Goal: Task Accomplishment & Management: Complete application form

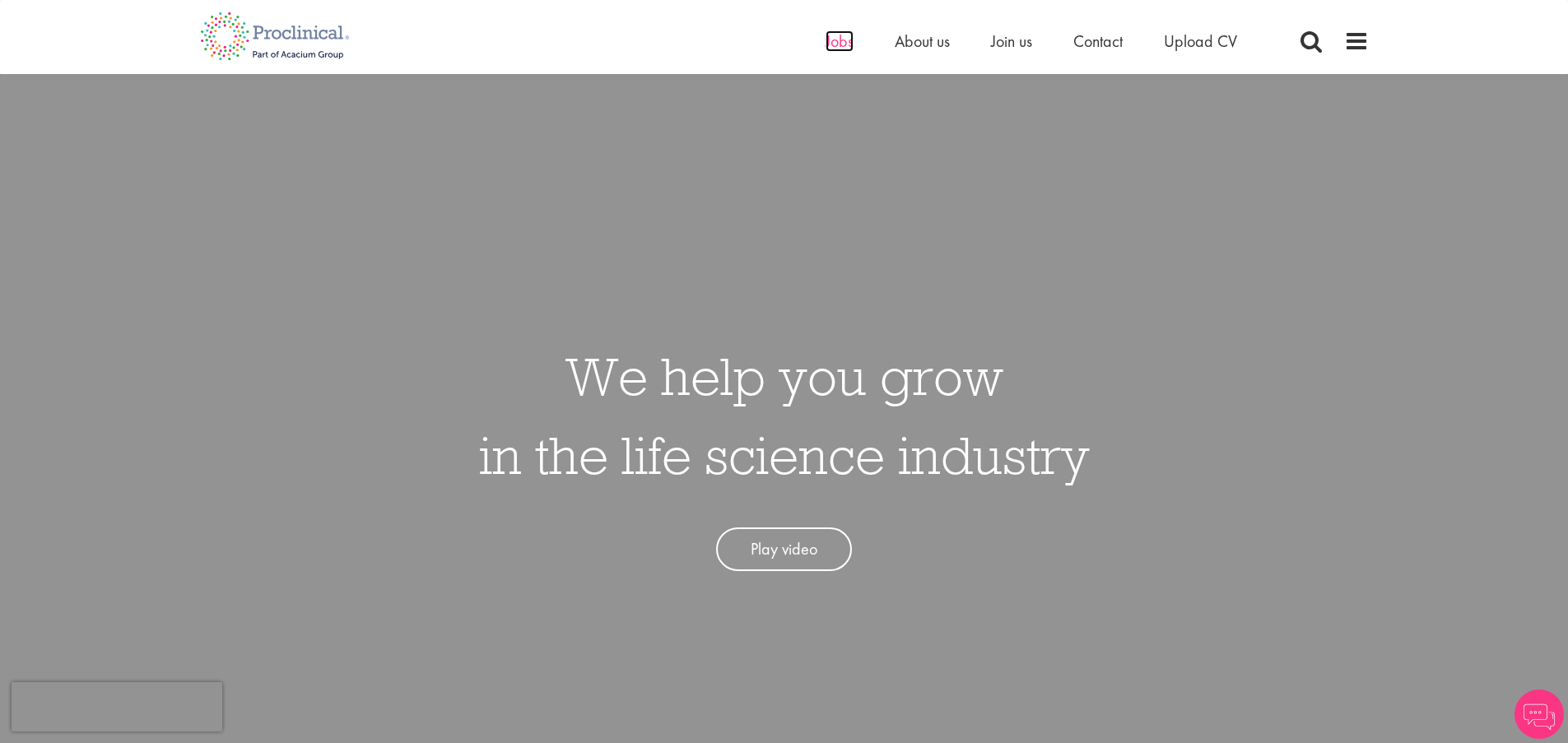
click at [833, 38] on span "Jobs" at bounding box center [839, 41] width 28 height 21
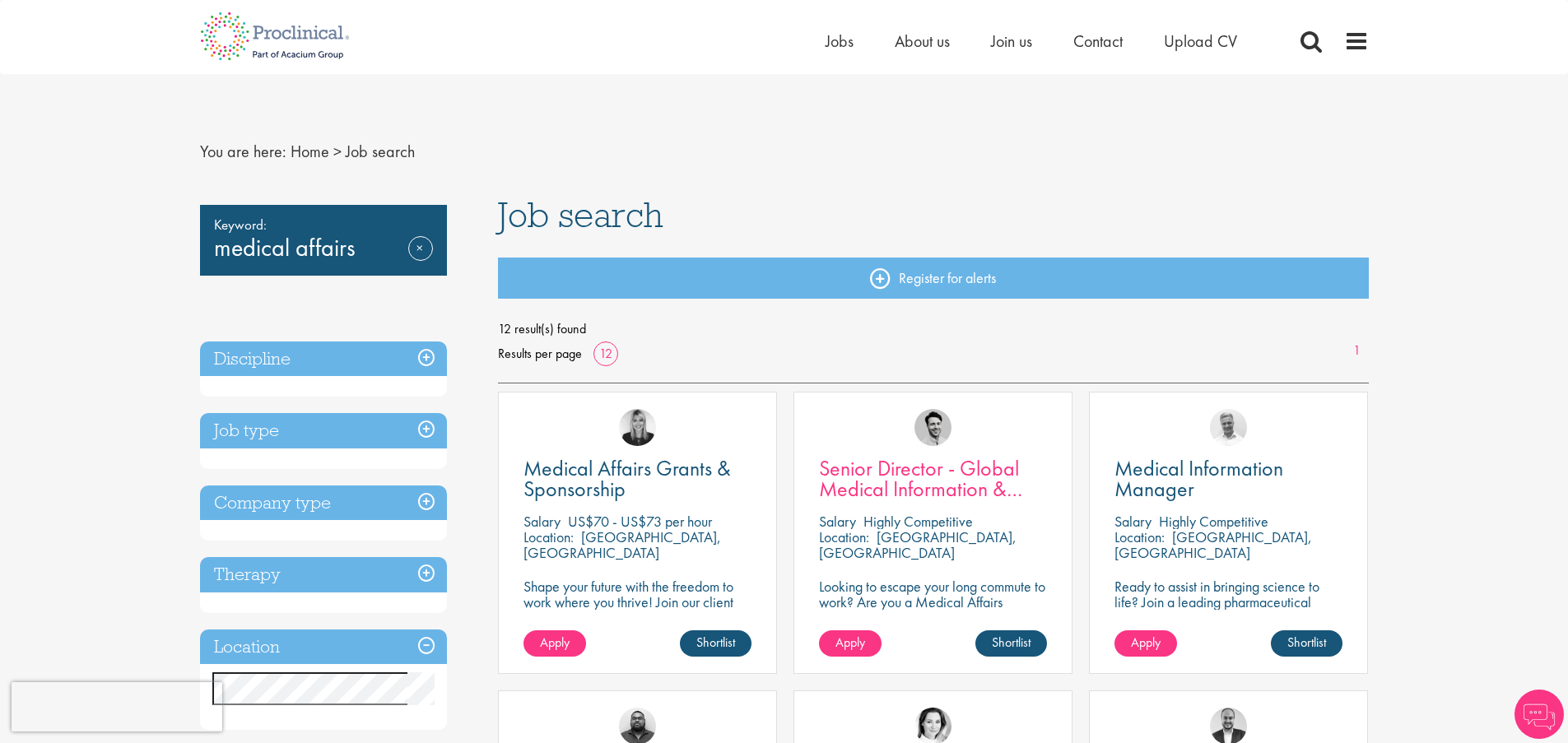
scroll to position [23, 0]
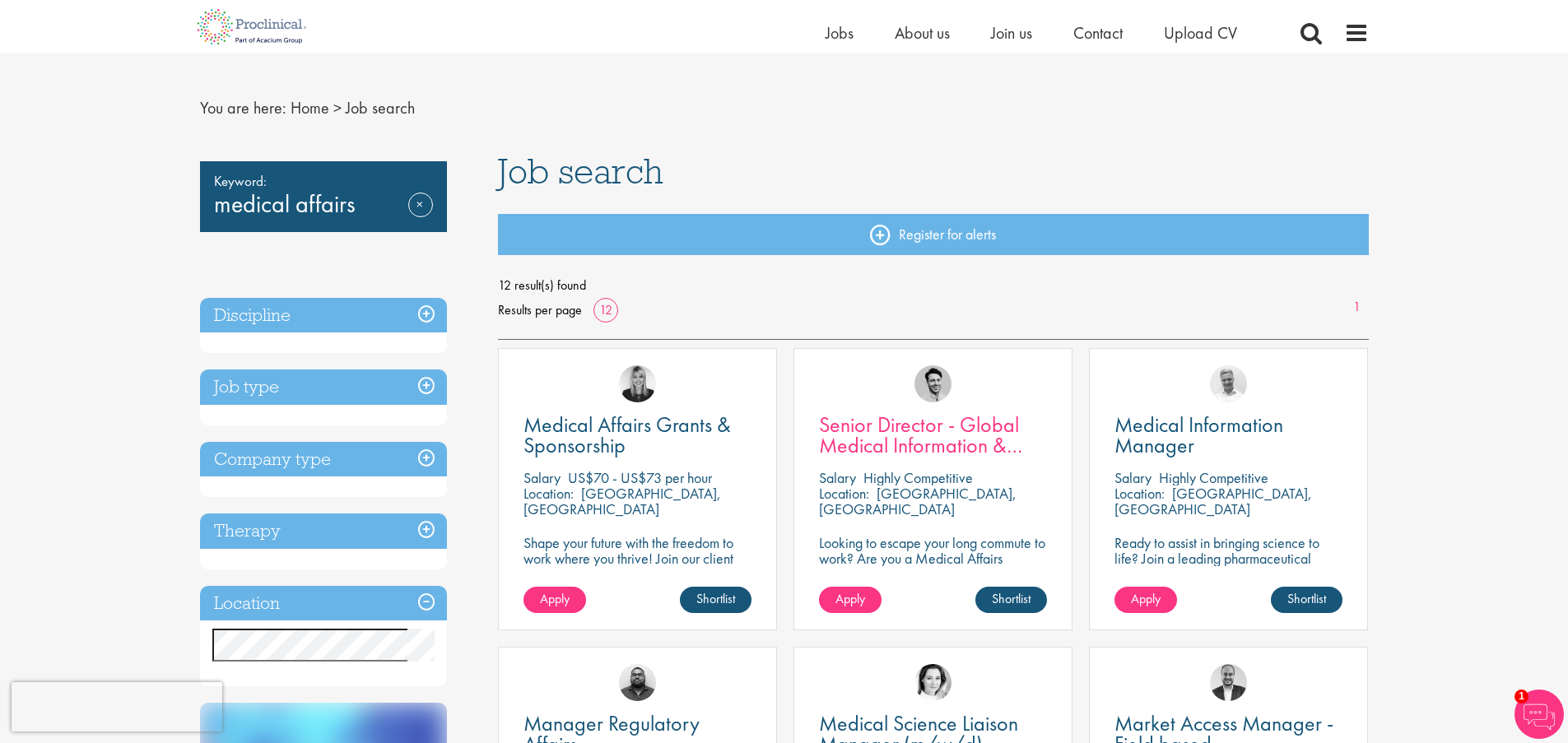
click at [964, 441] on span "Senior Director - Global Medical Information & Medical Affairs" at bounding box center [920, 445] width 204 height 69
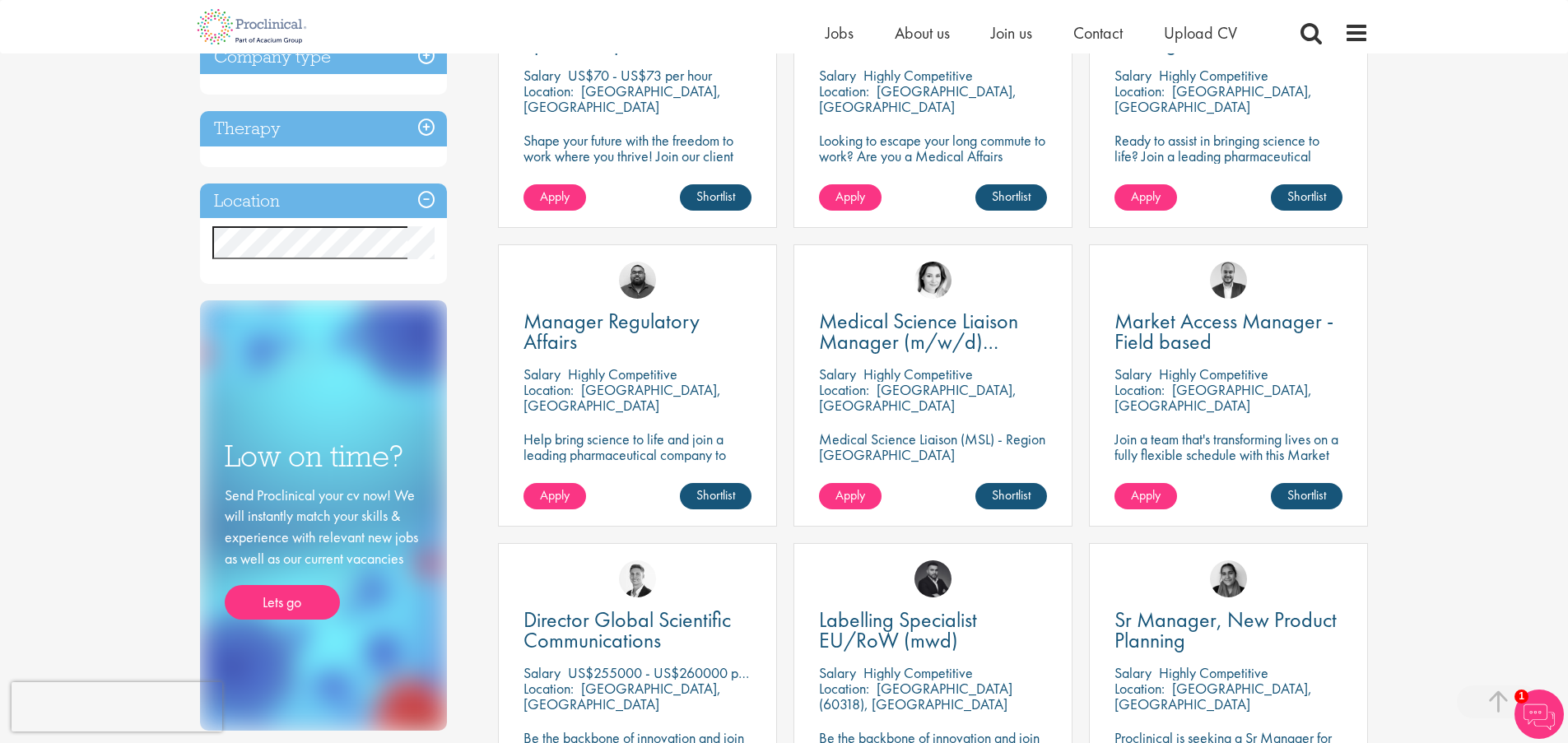
scroll to position [441, 0]
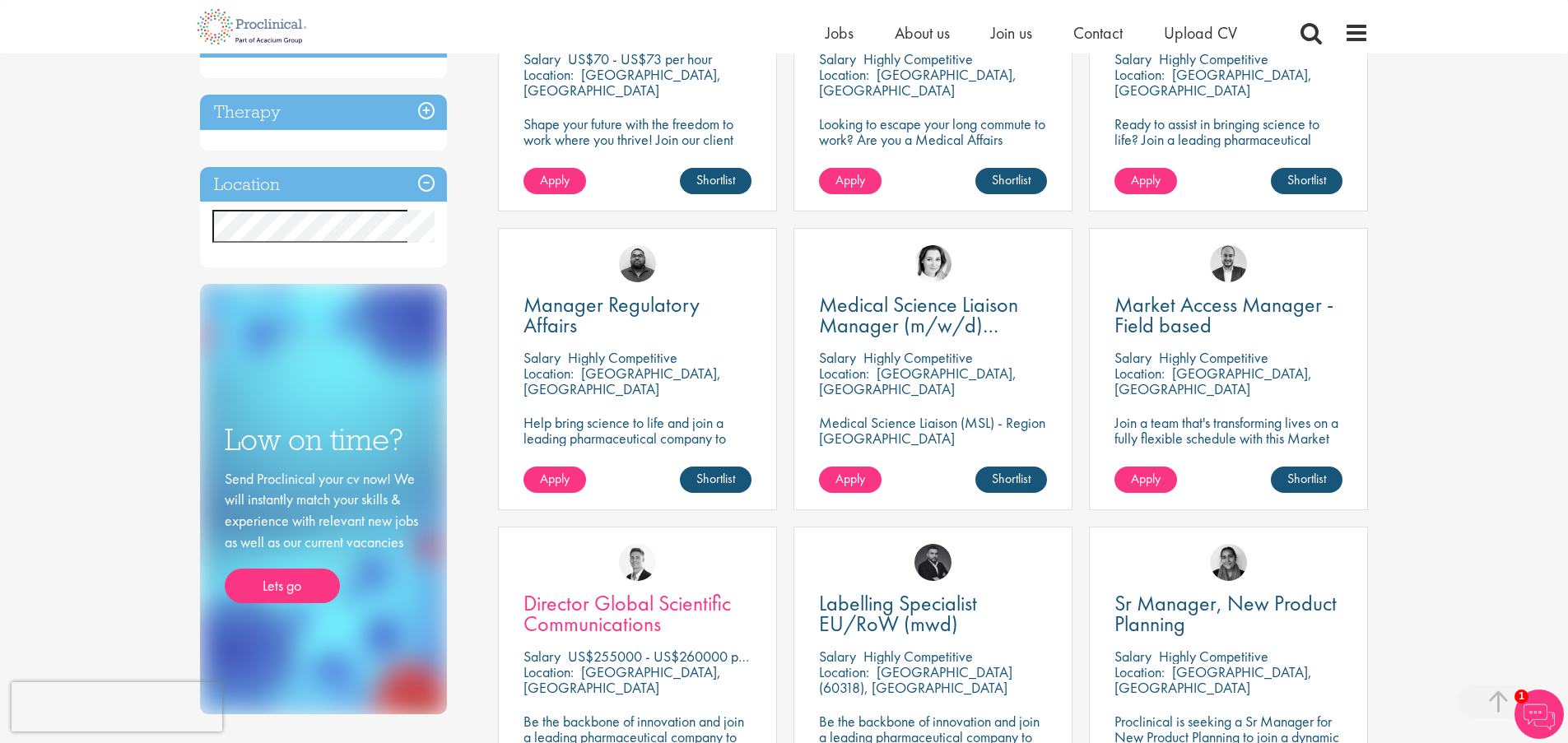
click at [673, 600] on span "Director Global Scientific Communications" at bounding box center [627, 613] width 207 height 49
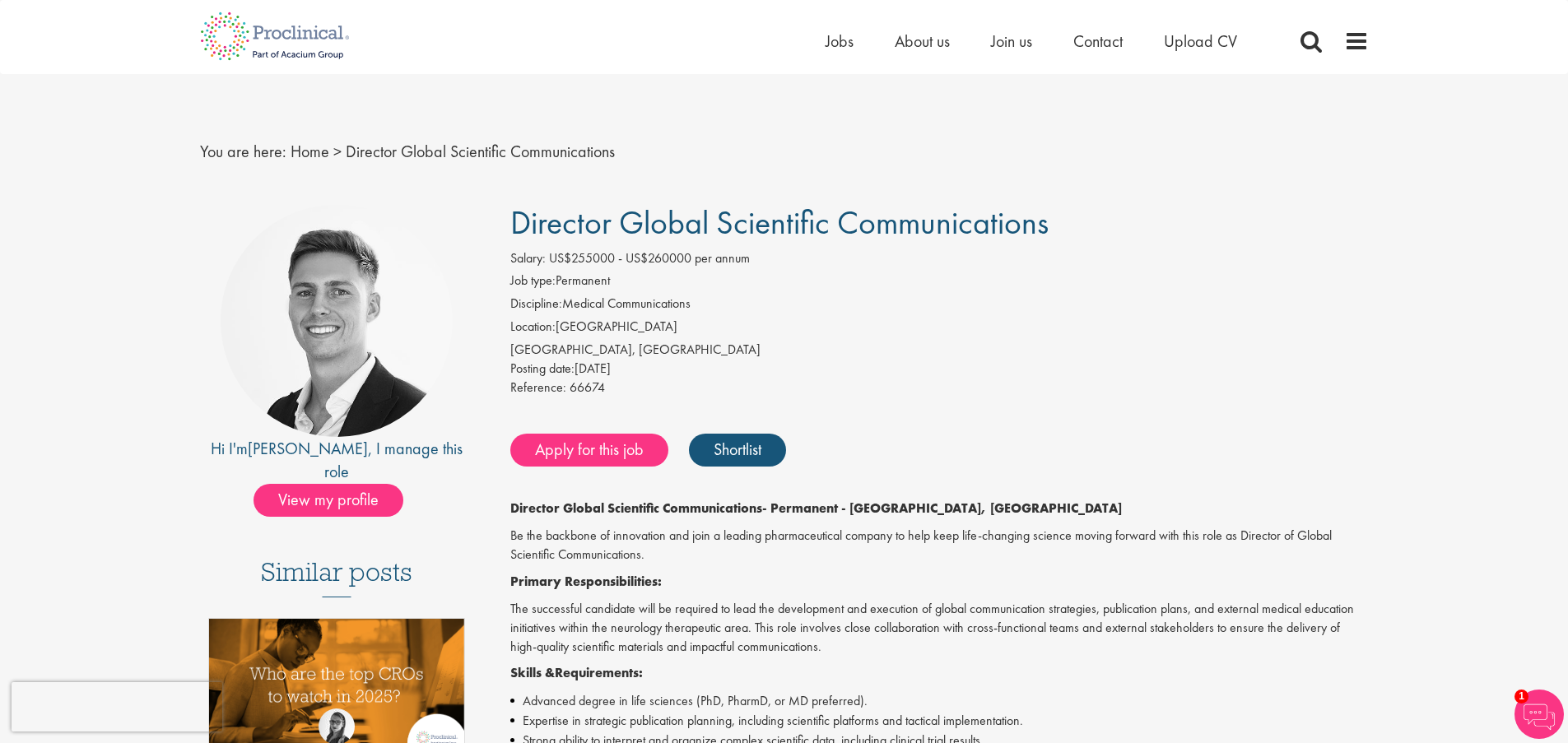
scroll to position [297, 0]
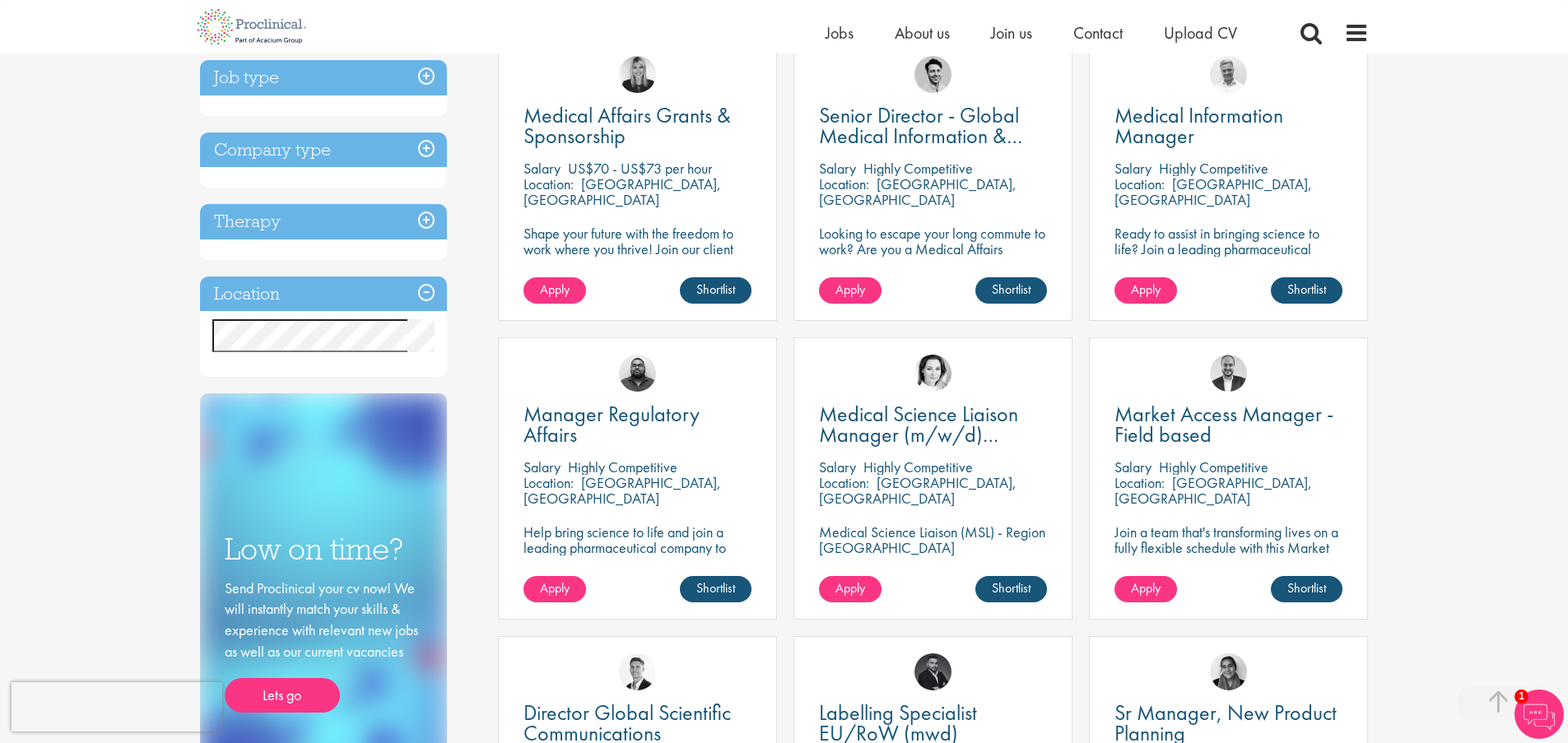
scroll to position [167, 0]
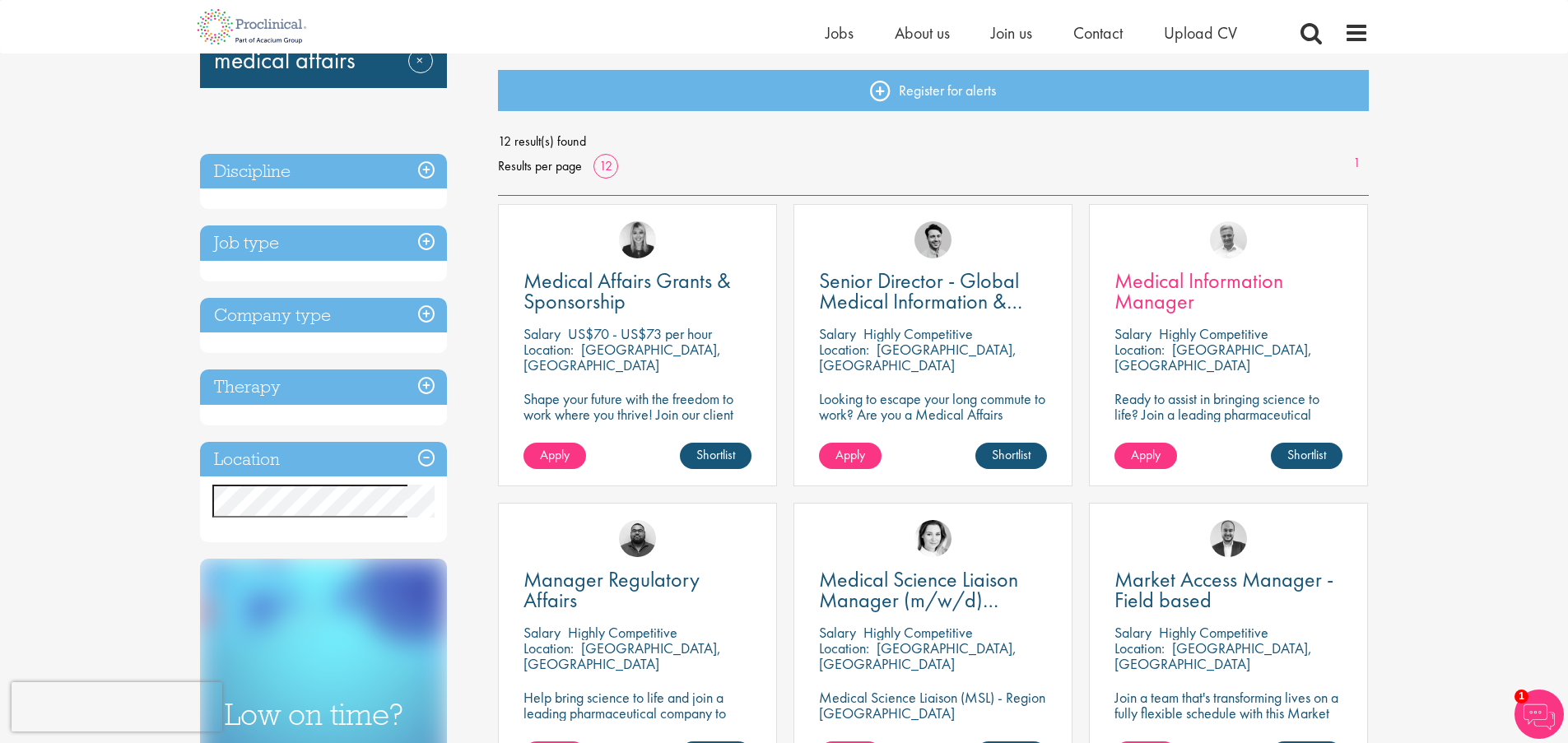
click at [1133, 292] on span "Medical Information Manager" at bounding box center [1198, 290] width 169 height 49
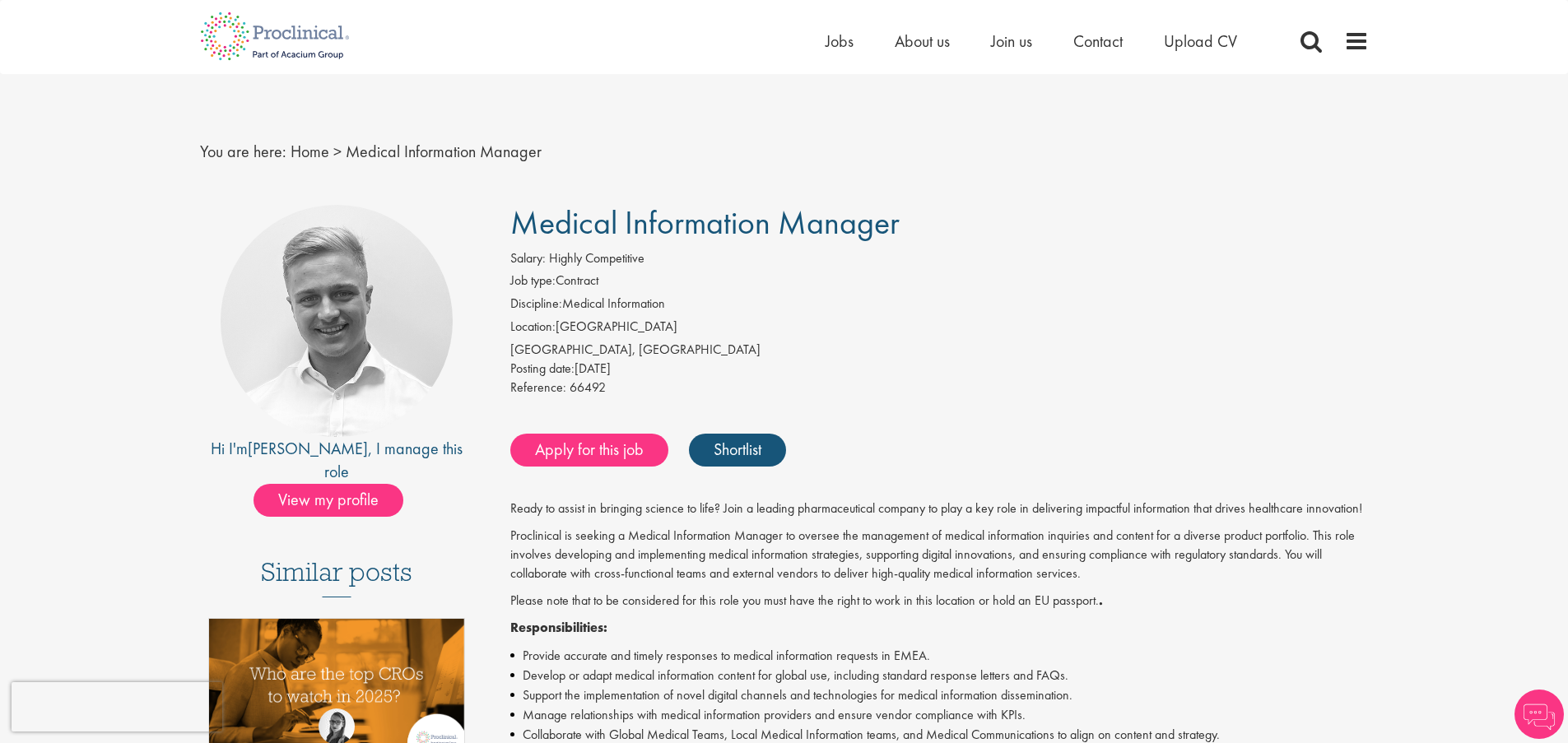
scroll to position [18, 0]
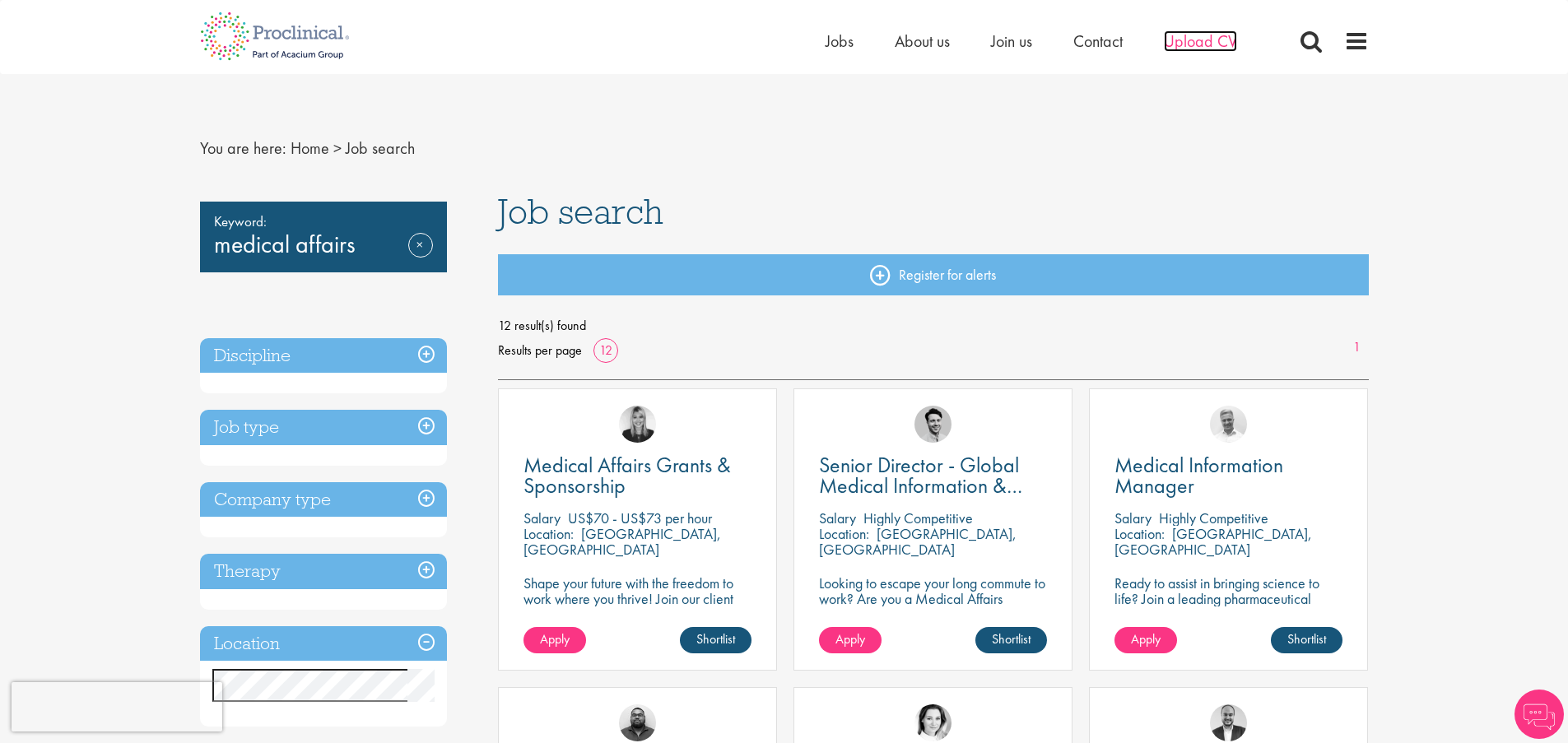
click at [1220, 32] on span "Upload CV" at bounding box center [1200, 41] width 74 height 21
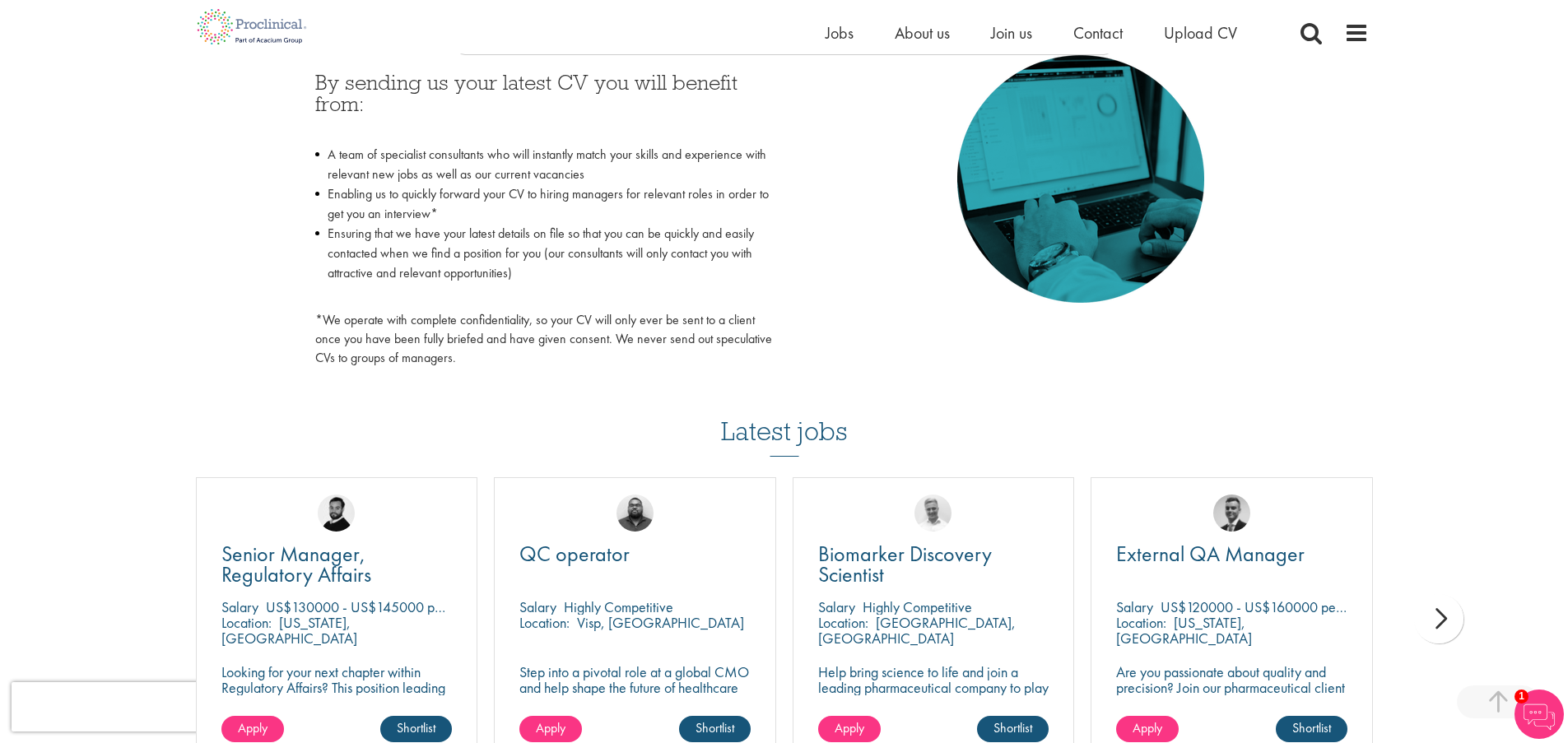
scroll to position [857, 0]
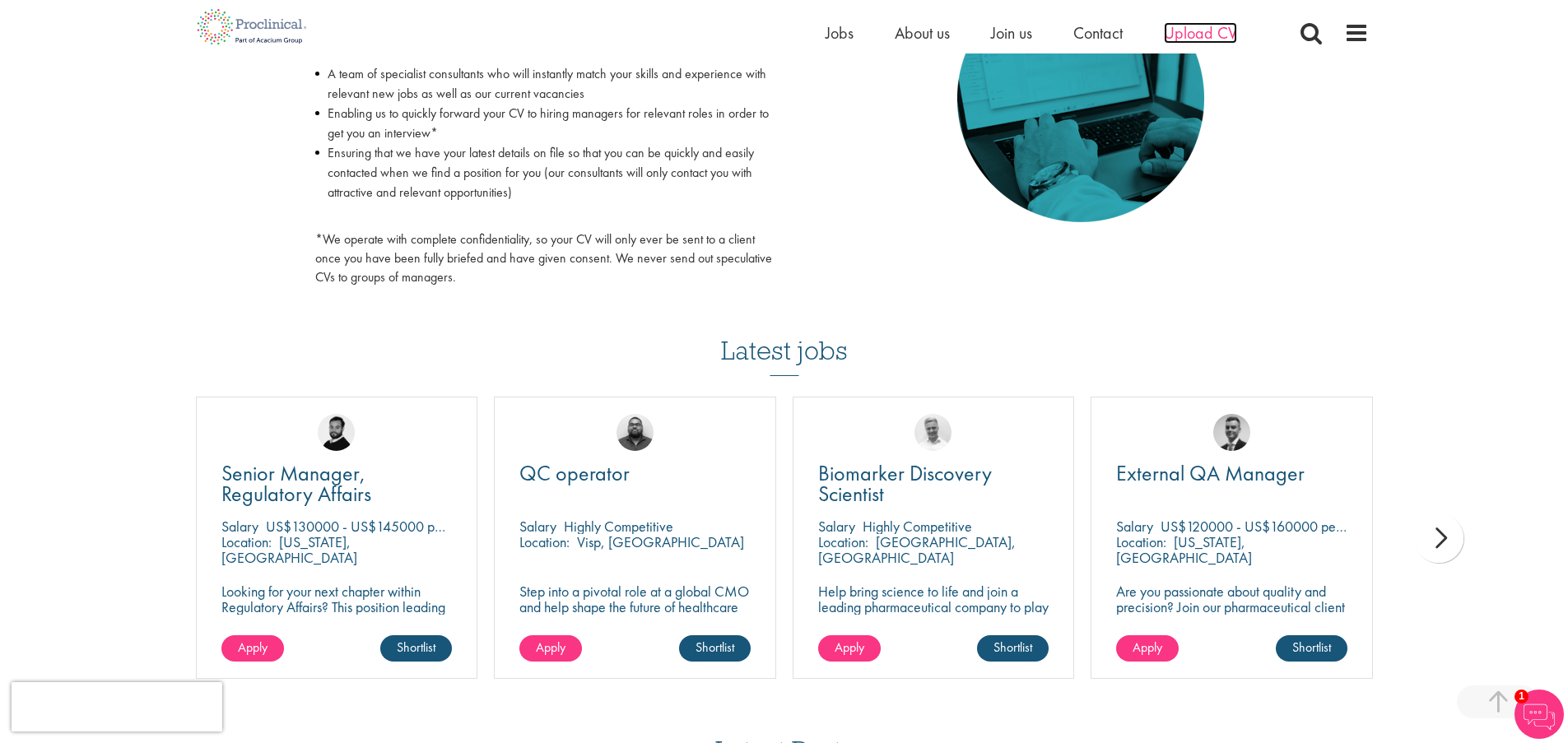
click at [1213, 40] on span "Upload CV" at bounding box center [1200, 32] width 74 height 21
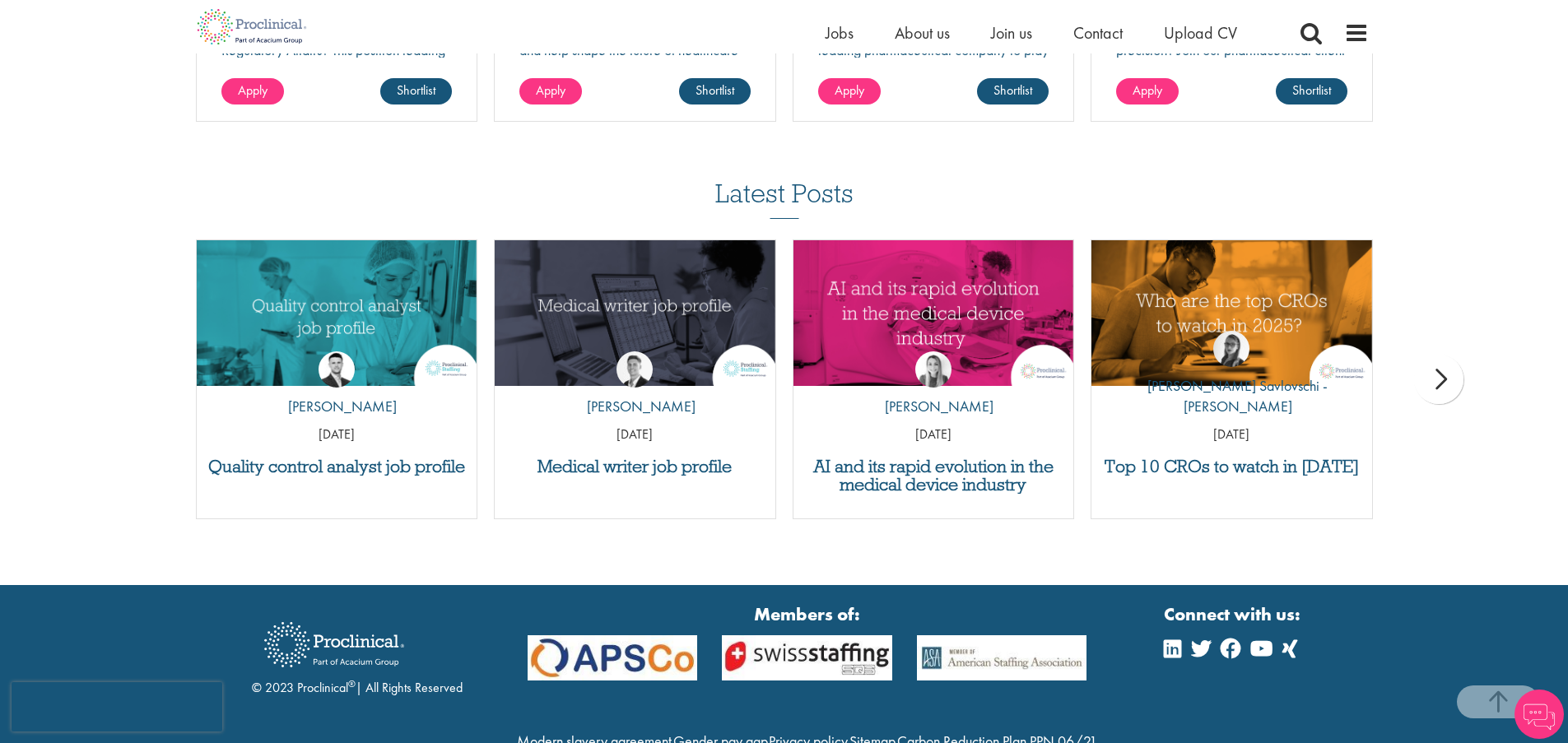
scroll to position [4926, 0]
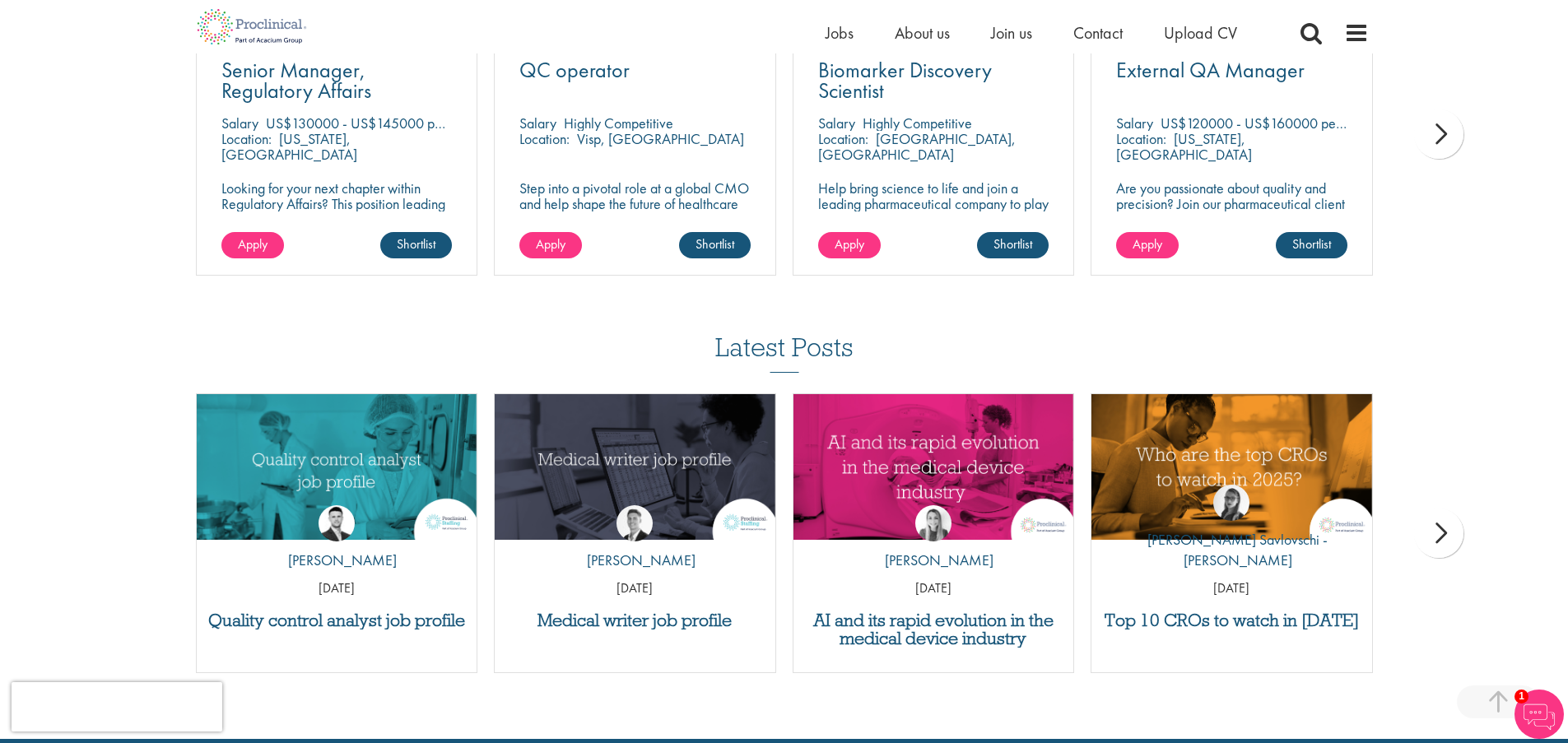
click at [424, 3] on div "Home Jobs About us Join us Contact Upload CV" at bounding box center [778, 27] width 1181 height 53
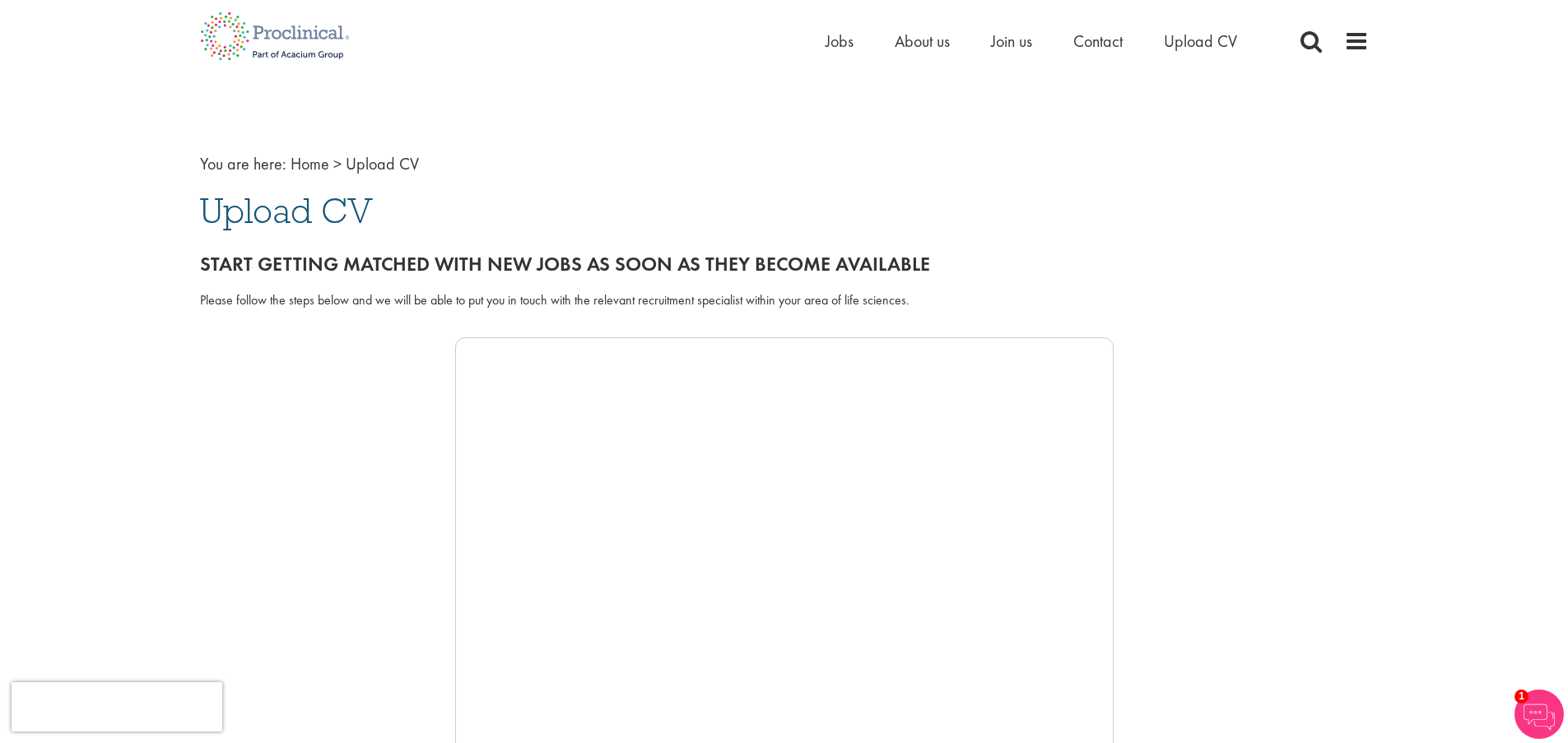
click at [333, 217] on span "Upload CV" at bounding box center [286, 210] width 173 height 45
click at [334, 207] on span "Upload CV" at bounding box center [286, 210] width 173 height 45
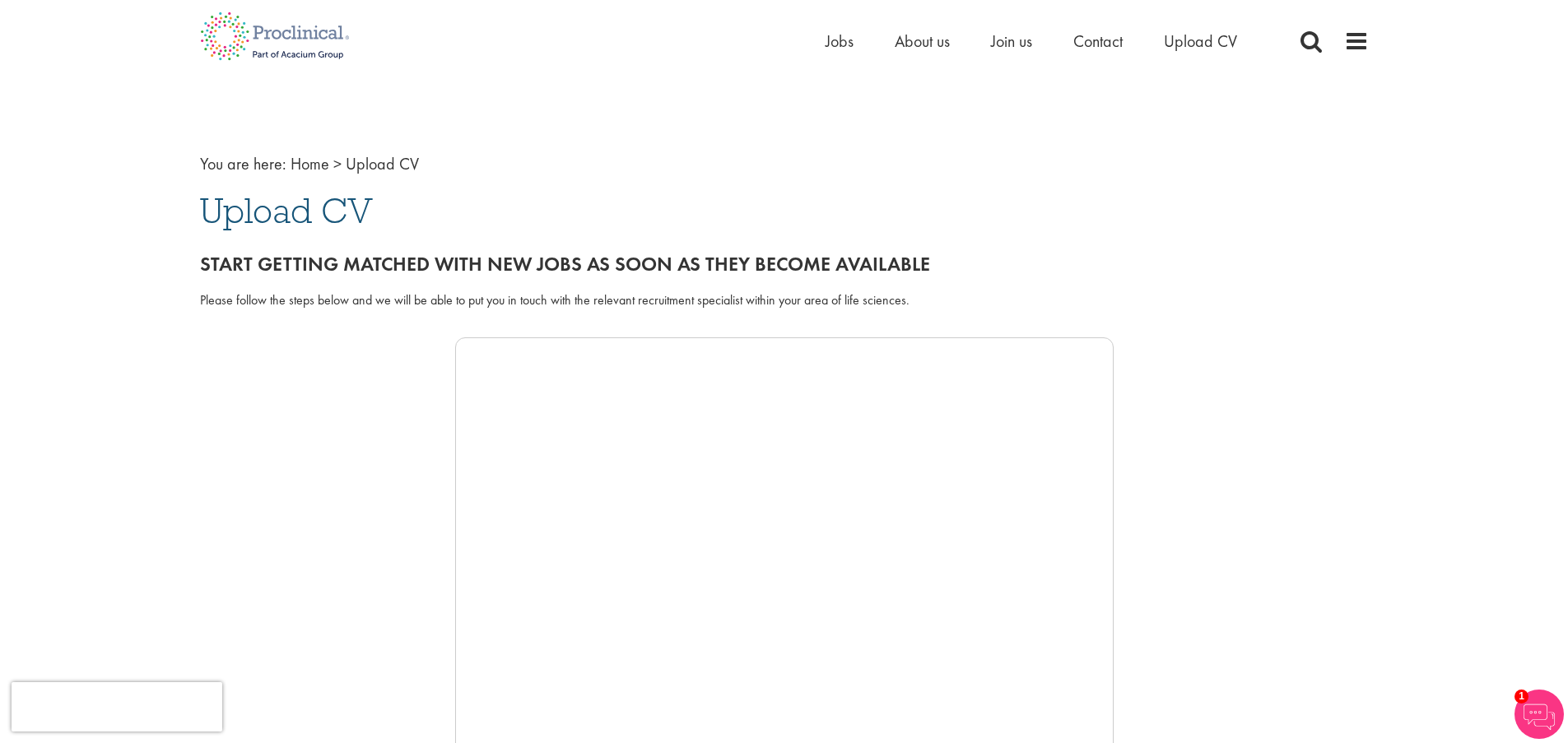
click at [334, 207] on span "Upload CV" at bounding box center [286, 210] width 173 height 45
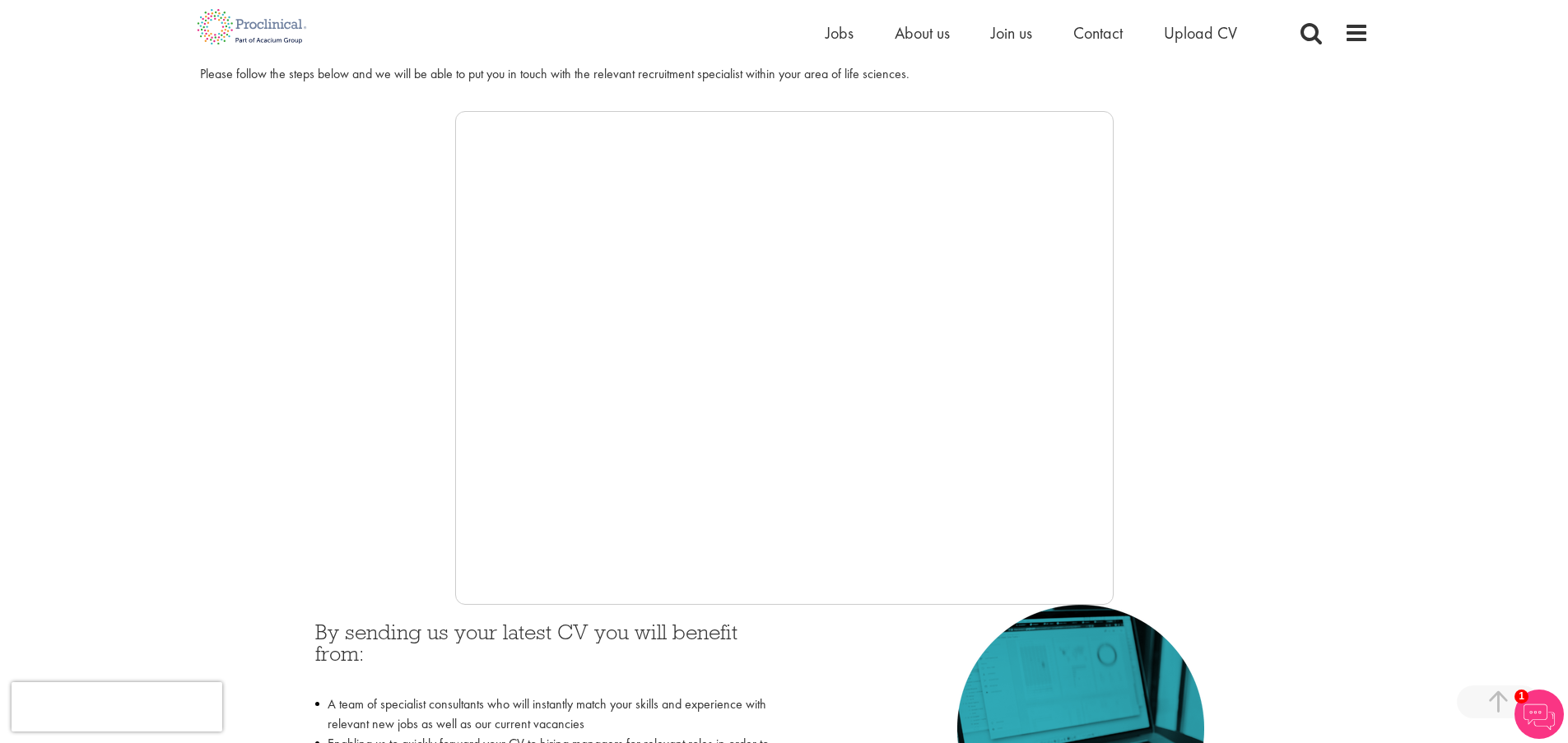
scroll to position [306, 0]
